Goal: Transaction & Acquisition: Purchase product/service

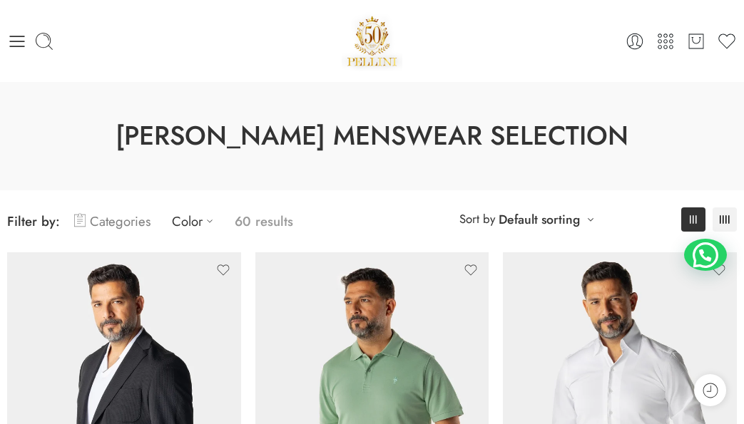
click at [133, 220] on link "Categories" at bounding box center [112, 222] width 76 height 34
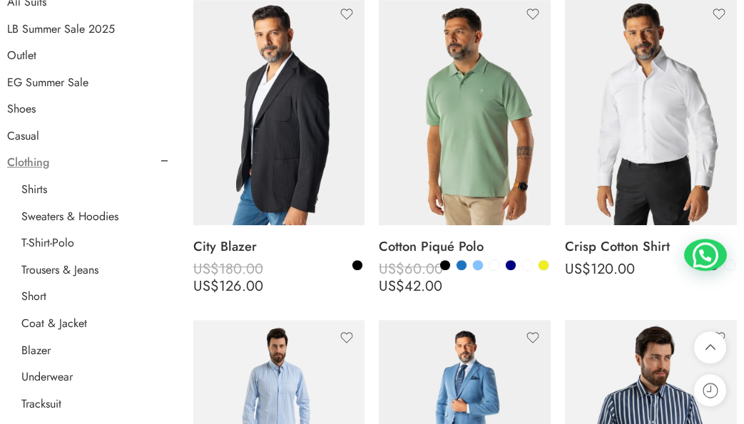
scroll to position [257, 0]
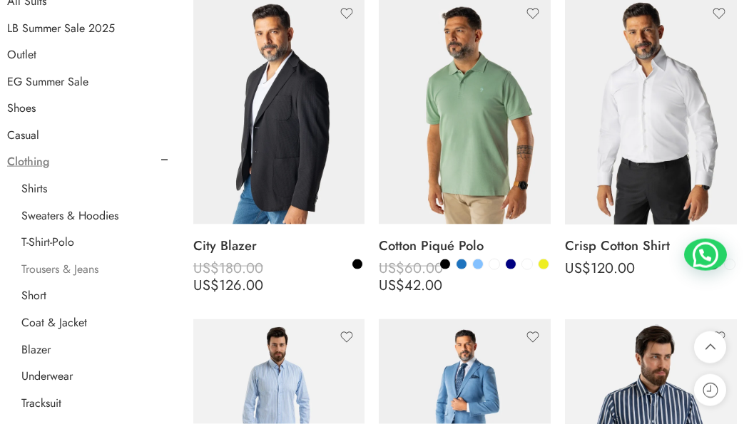
click at [41, 272] on link "Trousers & Jeans" at bounding box center [59, 270] width 77 height 14
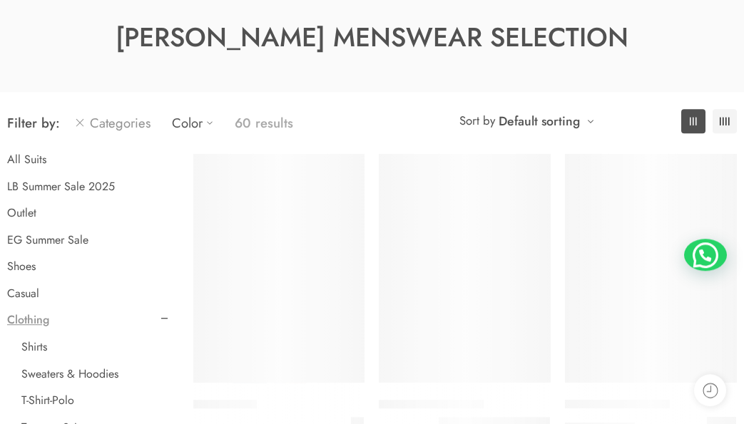
scroll to position [102, 0]
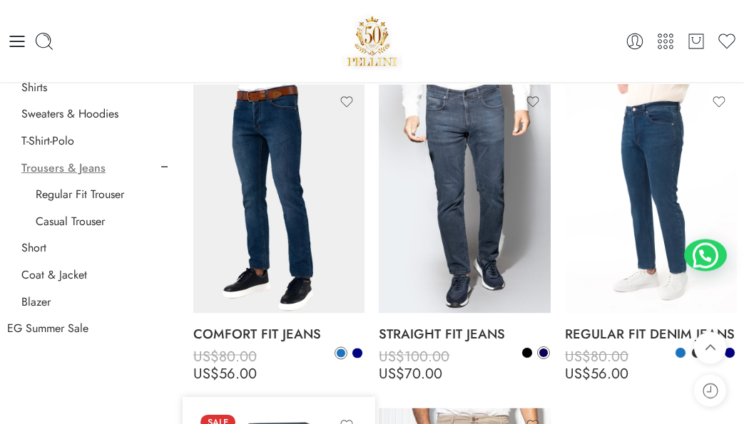
scroll to position [529, 0]
click at [50, 275] on link "Coat & Jacket" at bounding box center [54, 276] width 66 height 14
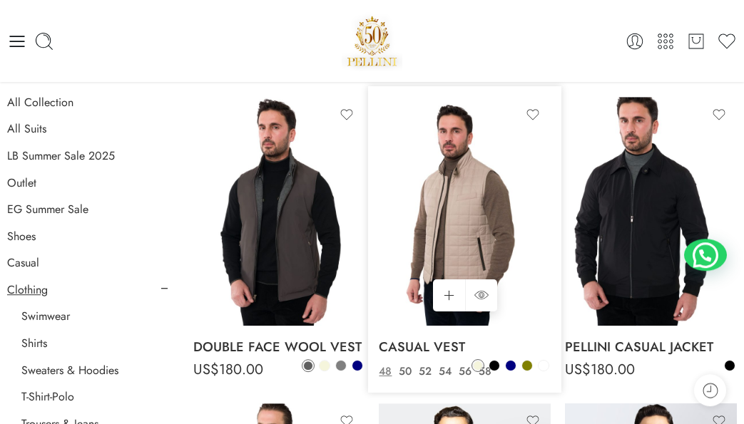
scroll to position [188, 0]
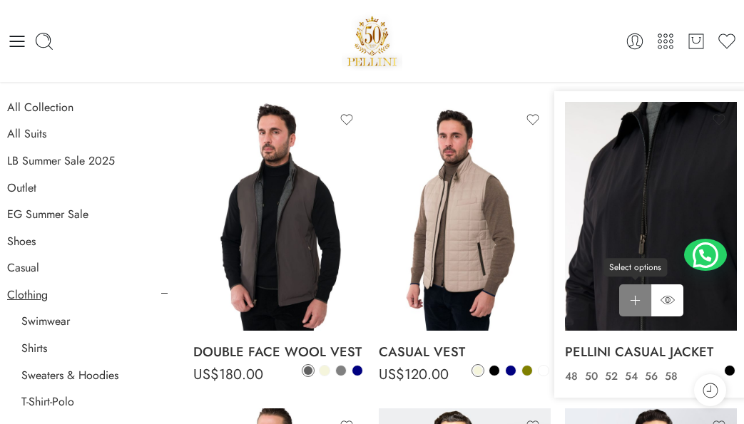
click at [641, 271] on span "Select options" at bounding box center [635, 267] width 63 height 19
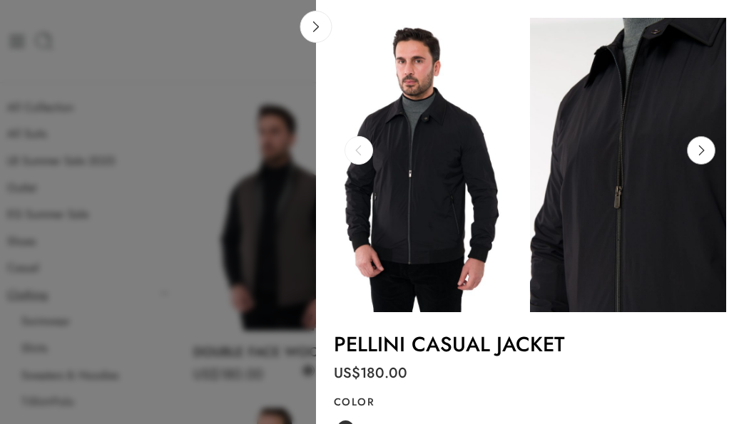
click at [699, 157] on icon at bounding box center [701, 150] width 27 height 29
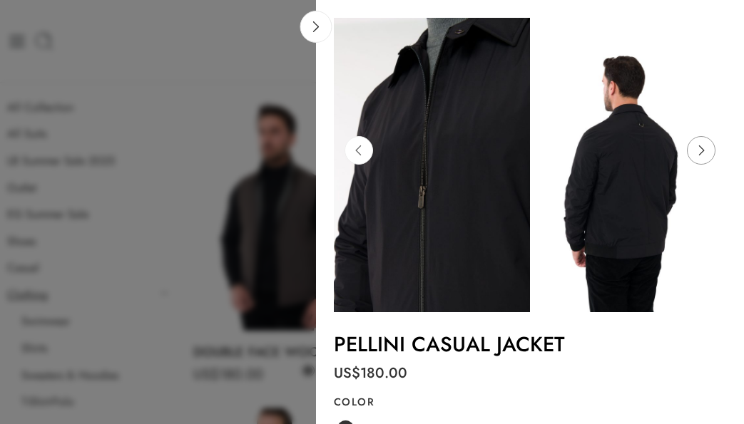
click at [705, 152] on icon at bounding box center [701, 150] width 27 height 29
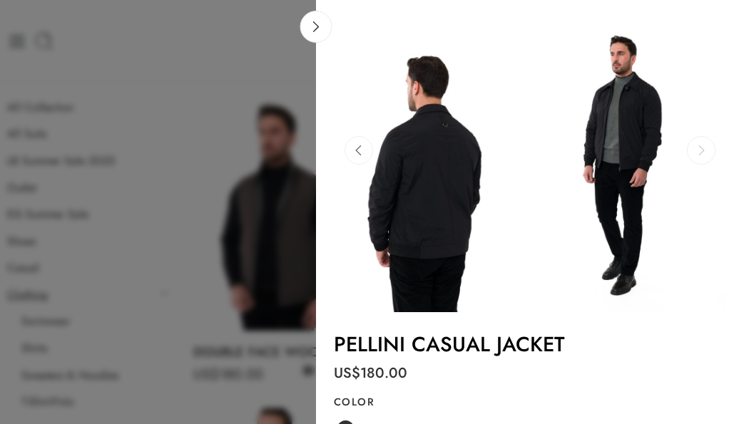
click at [705, 152] on icon at bounding box center [701, 150] width 27 height 29
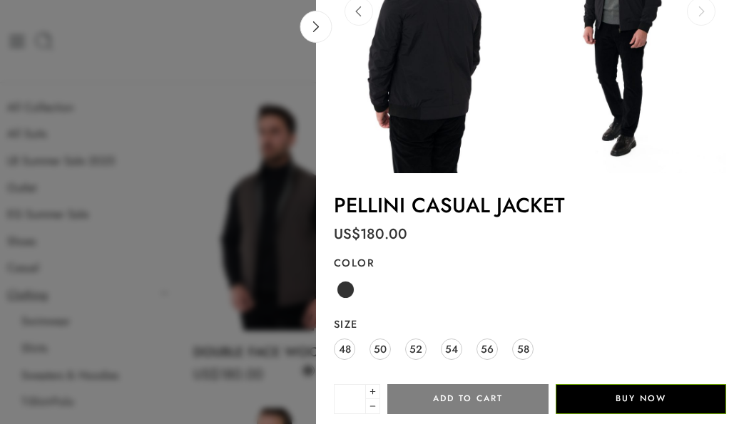
scroll to position [136, 0]
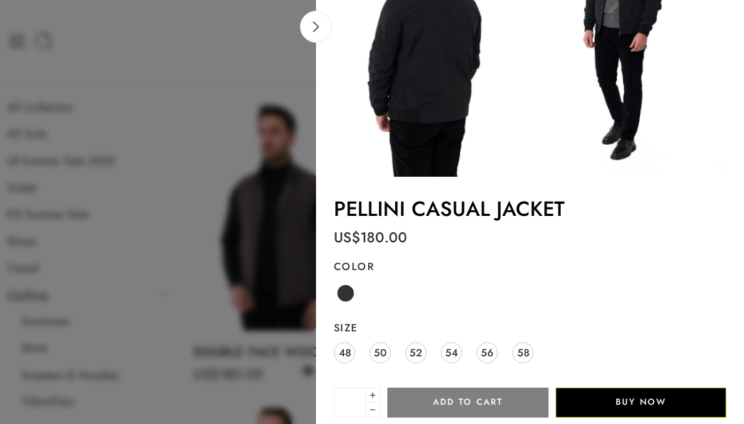
click at [180, 72] on div at bounding box center [372, 212] width 744 height 424
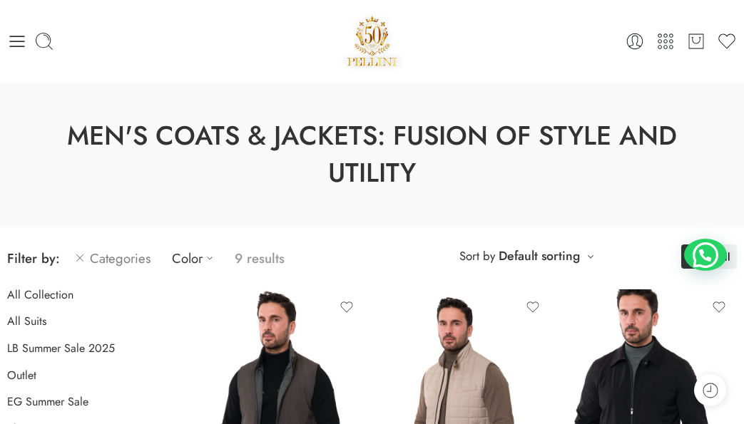
scroll to position [126, 0]
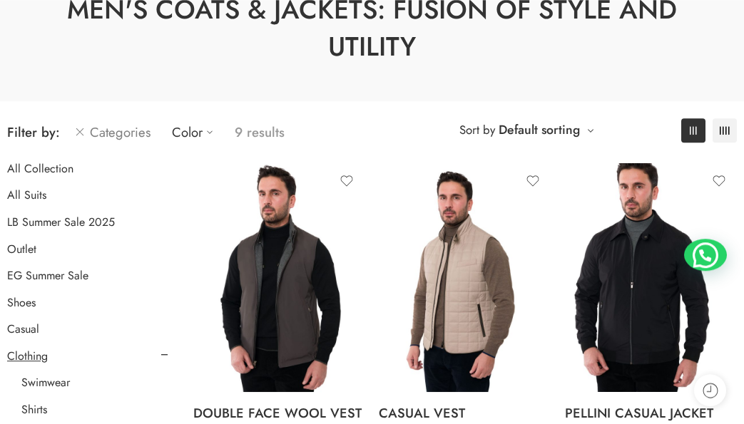
click at [43, 179] on ul "All Collection All Suits LB Summer Sale 2025 Outlet EG Summer Sale Shoes Casual…" at bounding box center [87, 424] width 161 height 528
click at [38, 169] on link "All Collection" at bounding box center [40, 169] width 66 height 14
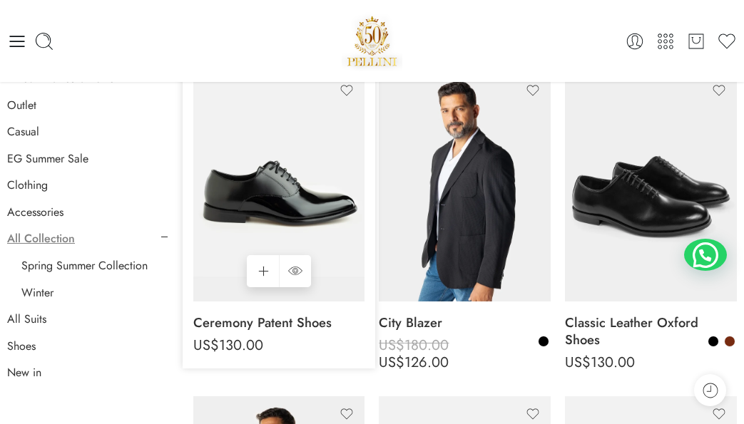
scroll to position [168, 0]
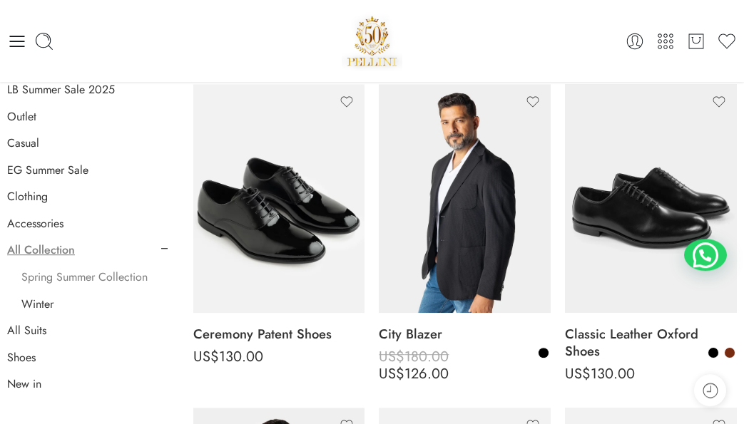
click at [73, 285] on link "Spring Summer Collection" at bounding box center [84, 277] width 126 height 14
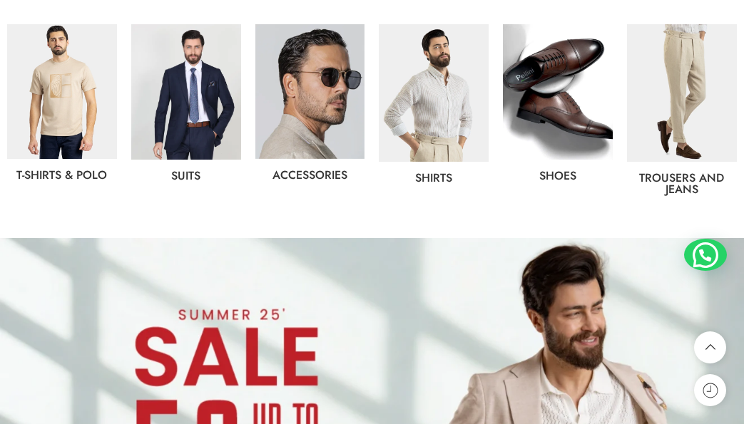
scroll to position [703, 0]
click at [677, 96] on img at bounding box center [682, 92] width 110 height 137
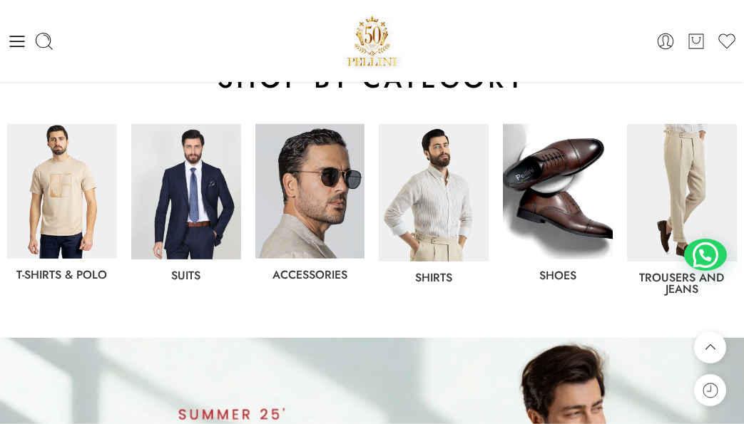
scroll to position [601, 0]
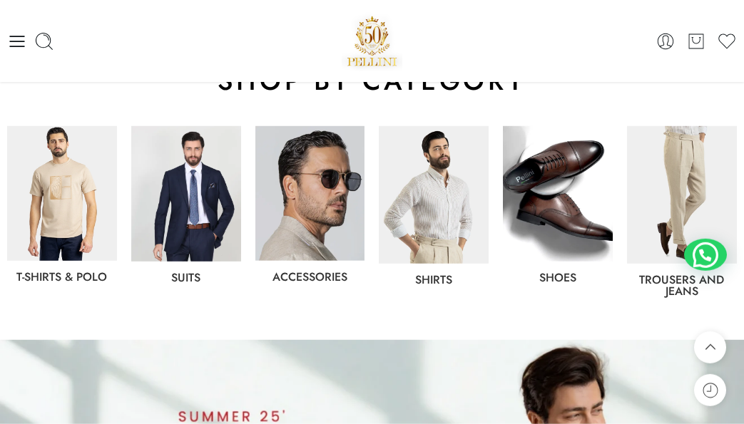
click at [669, 210] on img at bounding box center [682, 194] width 110 height 137
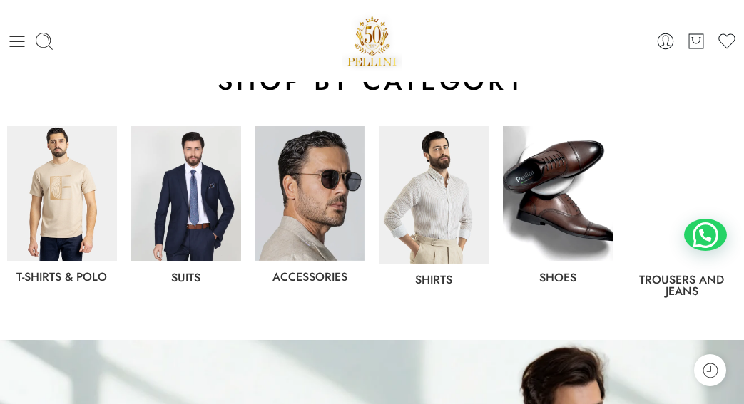
scroll to position [601, 0]
